Goal: Information Seeking & Learning: Learn about a topic

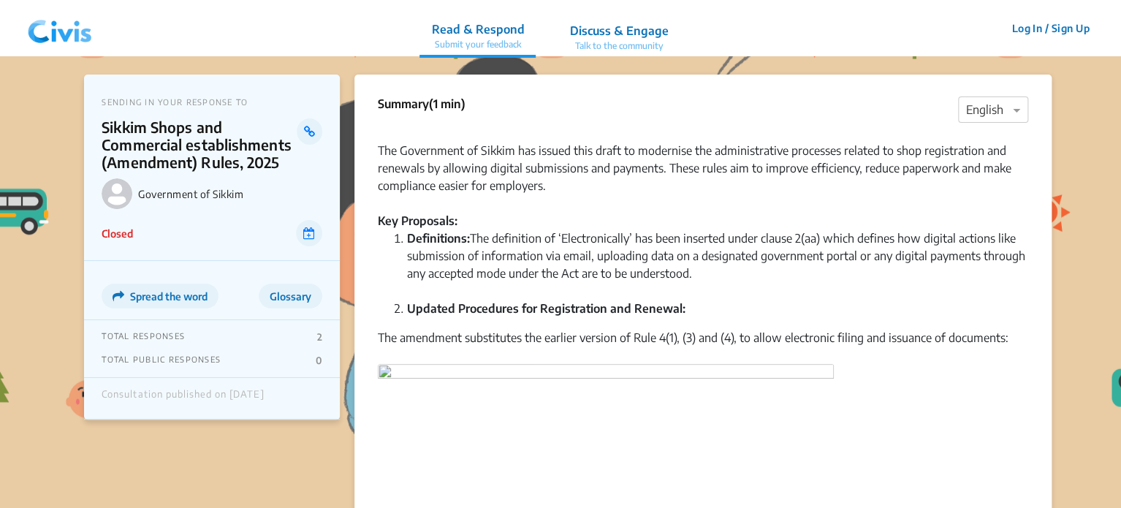
click at [48, 26] on img at bounding box center [60, 29] width 76 height 44
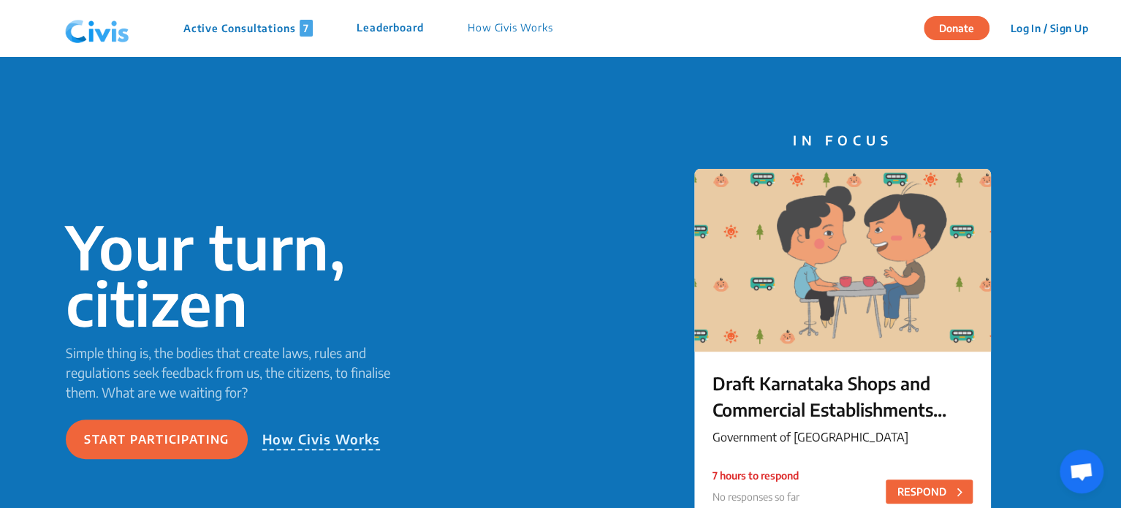
drag, startPoint x: 254, startPoint y: 37, endPoint x: 254, endPoint y: 26, distance: 11.0
click at [254, 26] on div "Active Consultations 7 Leaderboard How Civis Works" at bounding box center [316, 29] width 515 height 44
click at [254, 26] on p "Active Consultations 7" at bounding box center [247, 28] width 129 height 17
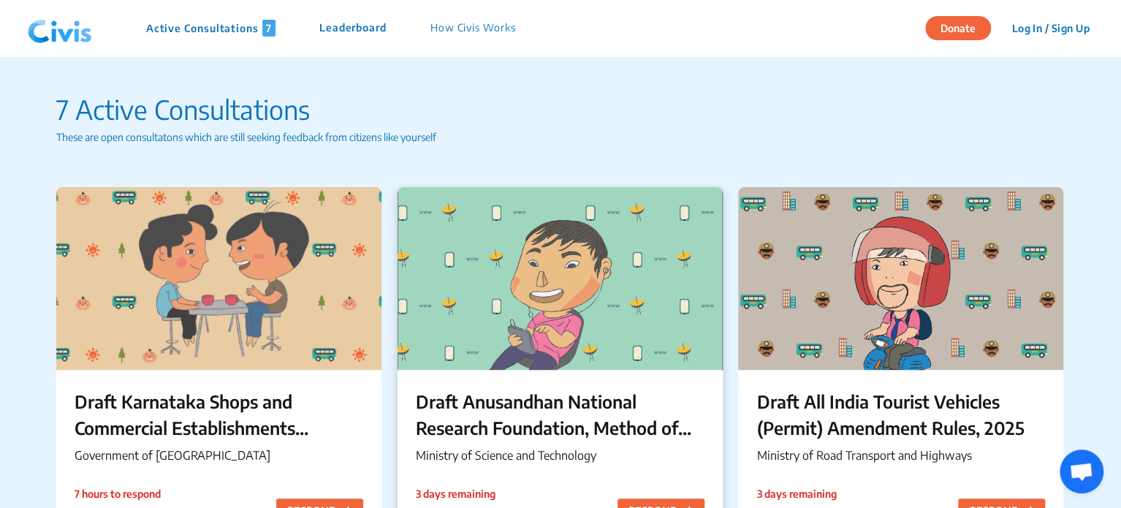
scroll to position [204, 0]
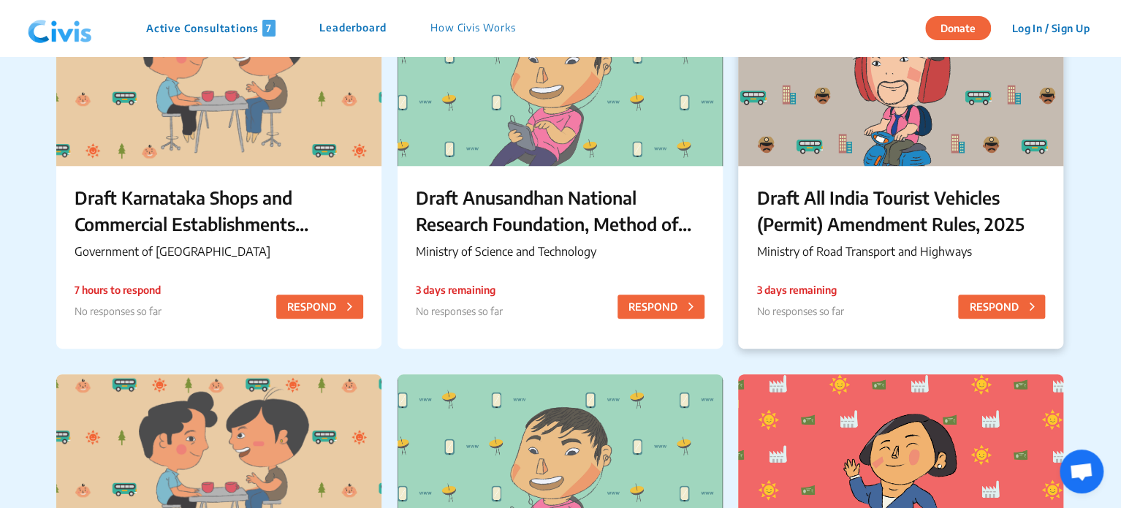
click at [773, 198] on p "Draft All India Tourist Vehicles (Permit) Amendment Rules, 2025" at bounding box center [901, 210] width 289 height 53
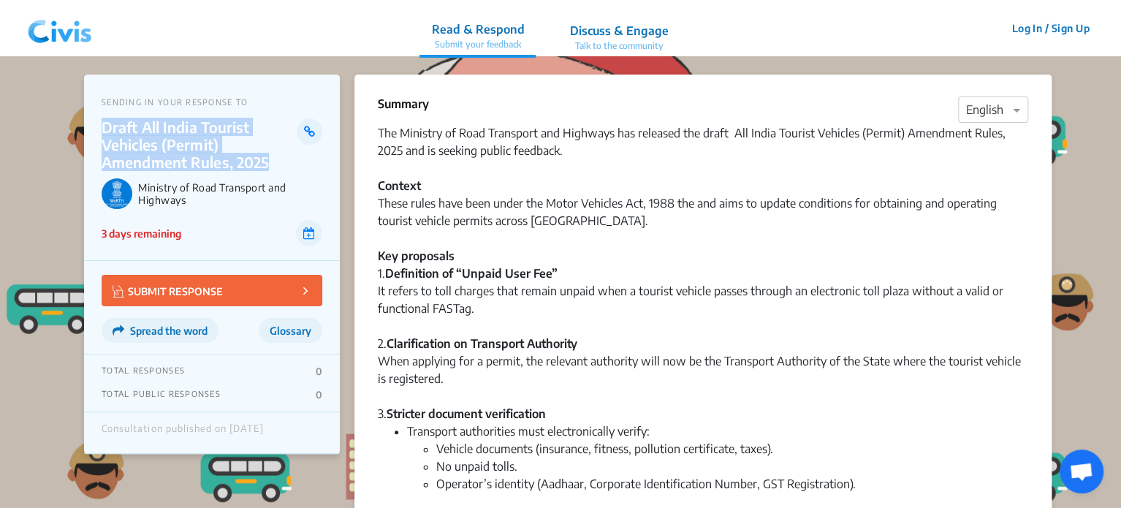
drag, startPoint x: 103, startPoint y: 123, endPoint x: 285, endPoint y: 157, distance: 185.2
click at [285, 157] on p "Draft All India Tourist Vehicles (Permit) Amendment Rules, 2025" at bounding box center [199, 144] width 195 height 53
copy p "Draft All India Tourist Vehicles (Permit) Amendment Rules, 2025"
